Goal: Entertainment & Leisure: Consume media (video, audio)

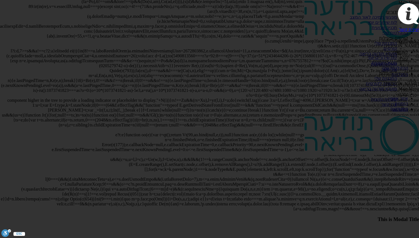
scroll to position [1932, 0]
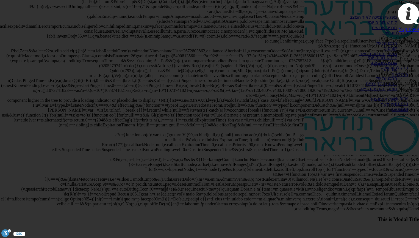
type input "0"
